Goal: Task Accomplishment & Management: Use online tool/utility

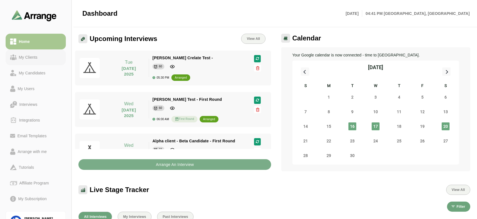
click at [25, 54] on div "My Clients" at bounding box center [28, 57] width 23 height 7
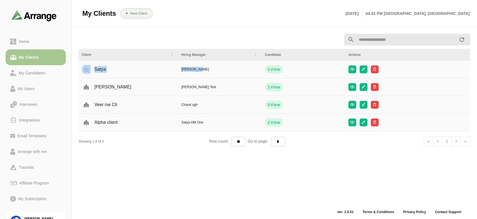
drag, startPoint x: 92, startPoint y: 69, endPoint x: 199, endPoint y: 72, distance: 106.8
click at [199, 72] on tr "[PERSON_NAME] 1 View" at bounding box center [274, 70] width 392 height 18
click at [168, 172] on div "Client Hiring Manager Candidate Actions [PERSON_NAME] 1 View [PERSON_NAME] Crel…" at bounding box center [274, 119] width 399 height 178
click at [29, 41] on div "Home" at bounding box center [24, 41] width 15 height 7
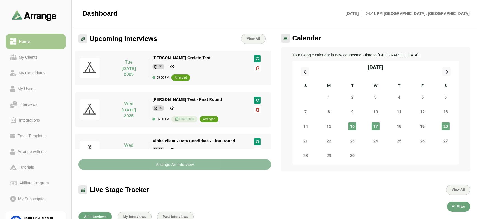
click at [159, 169] on b "Arrange An Interview" at bounding box center [175, 164] width 38 height 11
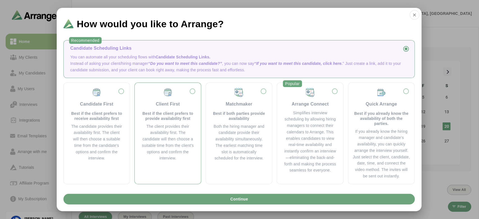
click at [162, 166] on label "Client First Best if the client prefers to provide availability first The clien…" at bounding box center [167, 133] width 57 height 92
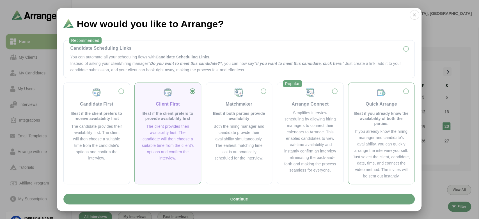
click at [380, 140] on div "If you already know the hiring manager and candidate’s availability, you can qu…" at bounding box center [380, 153] width 57 height 51
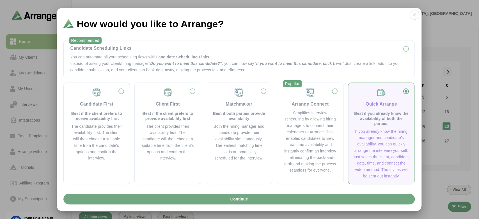
click at [195, 201] on button "Continue" at bounding box center [238, 198] width 351 height 11
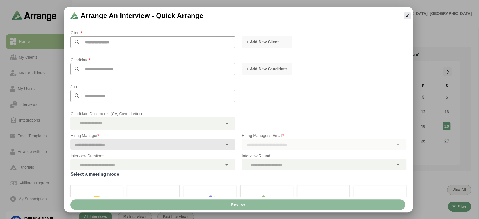
click at [114, 45] on input "text" at bounding box center [157, 42] width 154 height 12
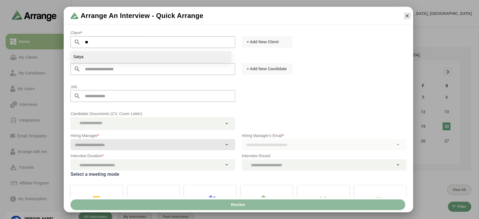
click at [109, 61] on li "Satya" at bounding box center [150, 56] width 160 height 11
type input "*****"
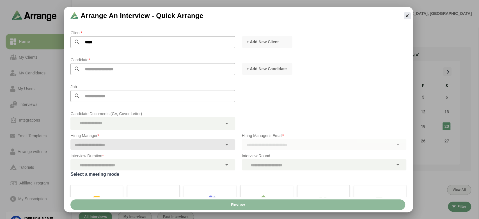
click at [111, 68] on input "text" at bounding box center [157, 69] width 154 height 12
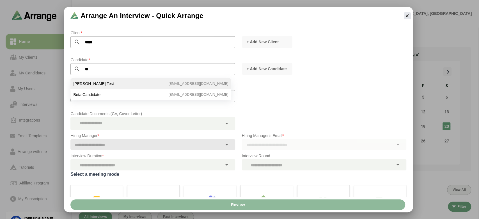
click at [106, 84] on span "[PERSON_NAME] Test" at bounding box center [93, 83] width 40 height 5
type input "**********"
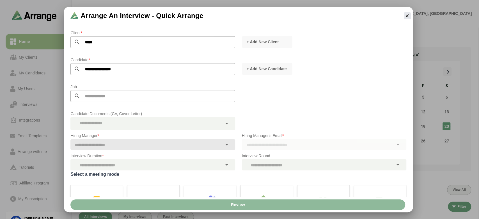
click at [106, 96] on input "text" at bounding box center [157, 96] width 154 height 12
click at [103, 116] on li "Business Analyst" at bounding box center [153, 113] width 164 height 11
type input "**********"
click at [103, 123] on div at bounding box center [145, 123] width 151 height 13
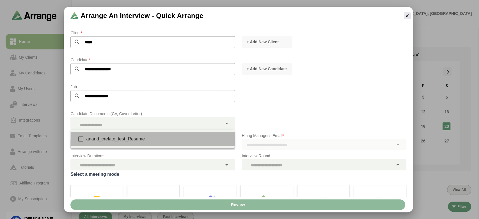
click at [101, 139] on div "anand_crelate_test_Resume" at bounding box center [158, 138] width 144 height 7
type input "**********"
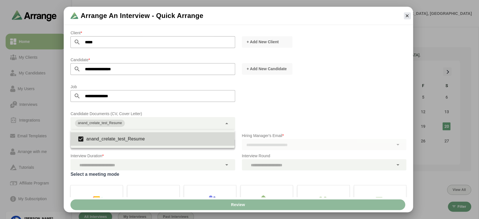
click at [103, 156] on span "*" at bounding box center [102, 155] width 1 height 4
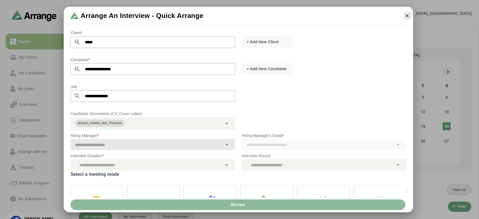
click at [98, 144] on div at bounding box center [145, 144] width 151 height 11
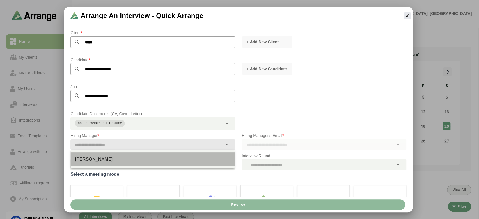
click at [102, 161] on div "[PERSON_NAME]" at bounding box center [152, 159] width 155 height 7
type input "**********"
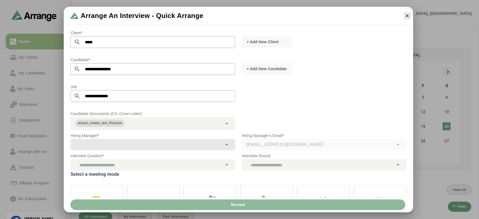
click at [106, 166] on div at bounding box center [145, 164] width 151 height 11
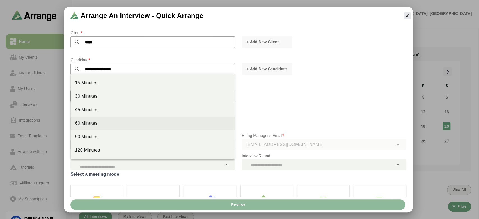
click at [90, 120] on div "60 Minutes" at bounding box center [152, 123] width 155 height 7
type input "*****"
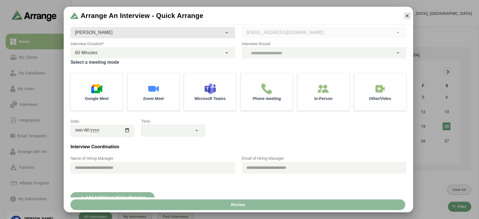
scroll to position [114, 0]
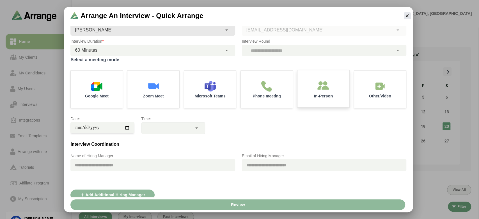
click at [331, 90] on div "In-Person" at bounding box center [323, 88] width 54 height 39
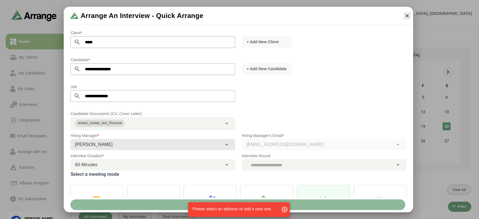
scroll to position [164, 0]
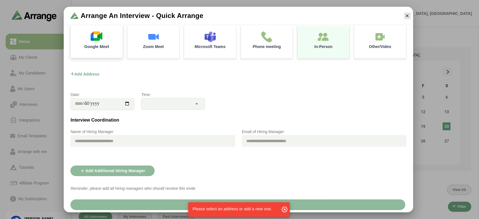
click at [92, 41] on img at bounding box center [97, 36] width 12 height 12
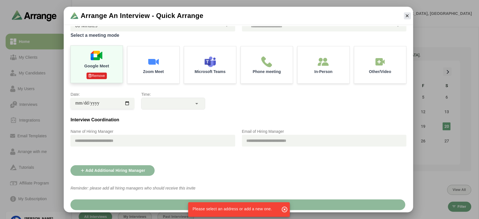
scroll to position [138, 0]
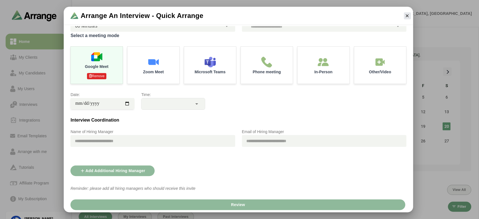
click at [126, 103] on input "date" at bounding box center [102, 103] width 64 height 11
type input "**********"
click at [152, 101] on div at bounding box center [166, 103] width 50 height 11
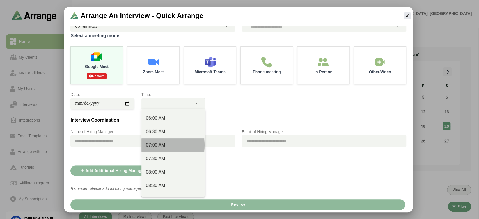
click at [149, 139] on div "07:00 AM" at bounding box center [172, 144] width 63 height 13
type input "********"
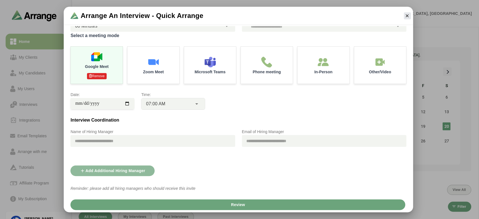
scroll to position [0, 0]
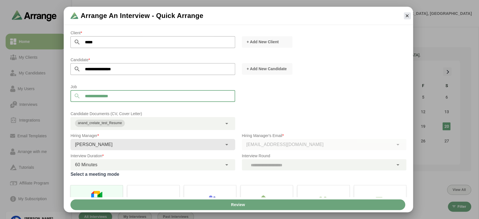
drag, startPoint x: 121, startPoint y: 96, endPoint x: 82, endPoint y: 91, distance: 39.6
click at [82, 91] on input "**********" at bounding box center [157, 96] width 154 height 12
click at [206, 205] on button "Review" at bounding box center [237, 204] width 334 height 11
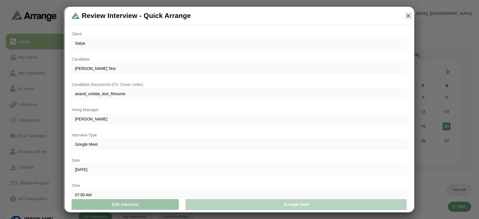
click at [221, 205] on button "Arrange Now" at bounding box center [295, 204] width 221 height 11
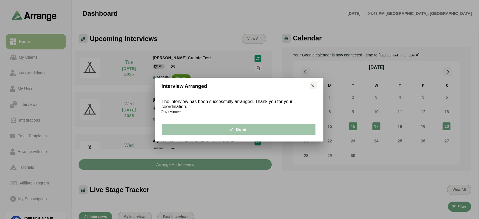
click at [248, 127] on button "Done" at bounding box center [238, 129] width 154 height 11
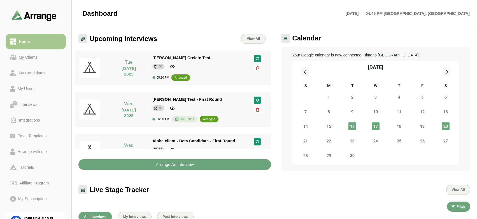
click at [101, 163] on button "Arrange An Interview" at bounding box center [174, 164] width 193 height 11
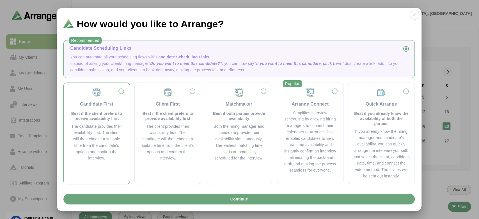
click at [115, 120] on p "Best if the client prefers to receive availability first" at bounding box center [96, 116] width 53 height 10
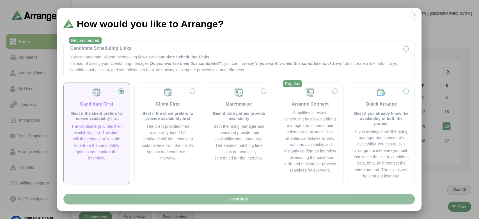
click at [154, 197] on button "Continue" at bounding box center [238, 198] width 351 height 11
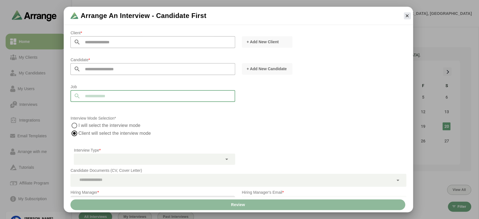
click at [99, 94] on input "text" at bounding box center [157, 96] width 154 height 12
type input "*"
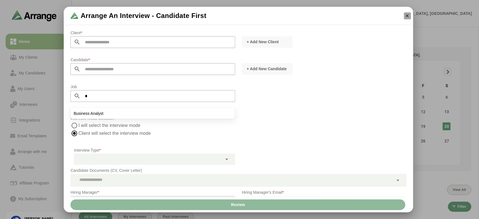
click at [404, 16] on icon "button" at bounding box center [406, 15] width 5 height 5
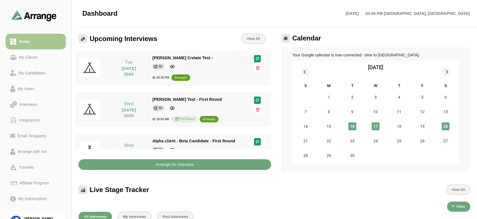
click at [168, 164] on b "Arrange An Interview" at bounding box center [175, 164] width 38 height 11
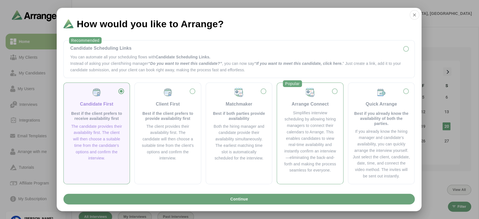
click at [317, 146] on div "Simplifies interview scheduling by allowing hiring managers to connect their ca…" at bounding box center [309, 142] width 53 height 64
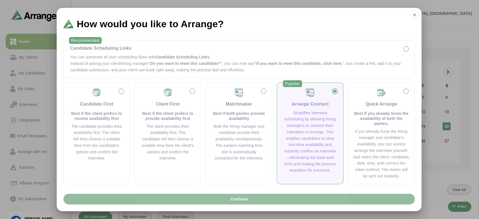
click at [269, 201] on button "Continue" at bounding box center [238, 198] width 351 height 11
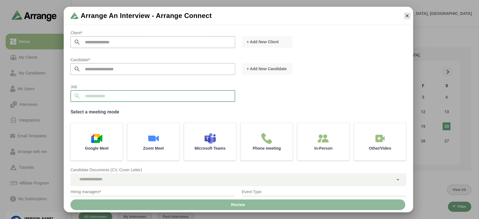
click at [105, 95] on input "text" at bounding box center [157, 96] width 154 height 12
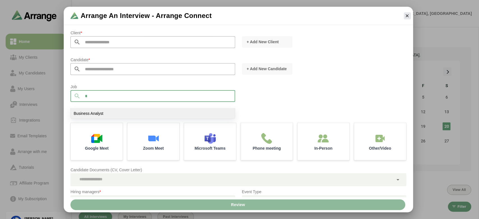
click at [77, 113] on span "Business Analyst" at bounding box center [88, 113] width 30 height 5
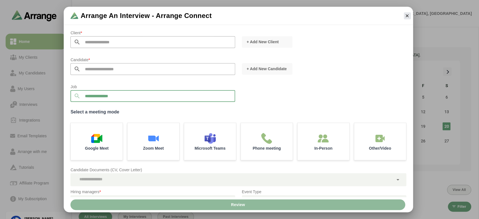
click at [123, 96] on input "**********" at bounding box center [157, 96] width 154 height 12
type input "*"
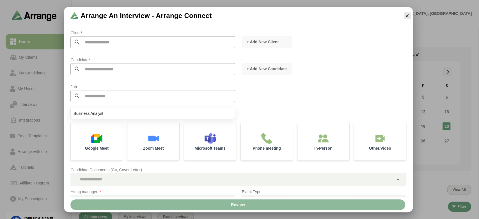
click at [64, 119] on div "**********" at bounding box center [238, 111] width 349 height 171
click at [262, 97] on div "Job" at bounding box center [238, 95] width 342 height 31
click at [188, 98] on input "text" at bounding box center [157, 96] width 154 height 12
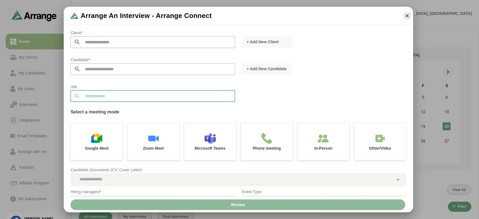
type input "*"
click at [141, 39] on input "text" at bounding box center [157, 42] width 154 height 12
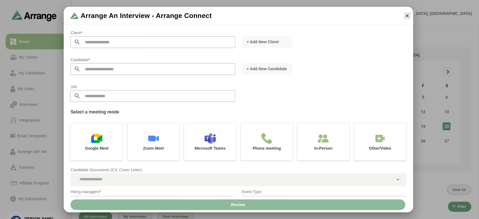
drag, startPoint x: 70, startPoint y: 109, endPoint x: 126, endPoint y: 108, distance: 55.5
click at [126, 108] on div "**********" at bounding box center [238, 147] width 342 height 241
click at [100, 40] on input "text" at bounding box center [157, 42] width 154 height 12
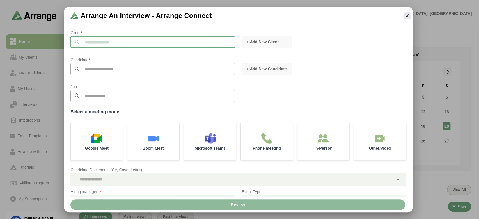
type input "*"
click at [96, 97] on input "text" at bounding box center [157, 96] width 154 height 12
